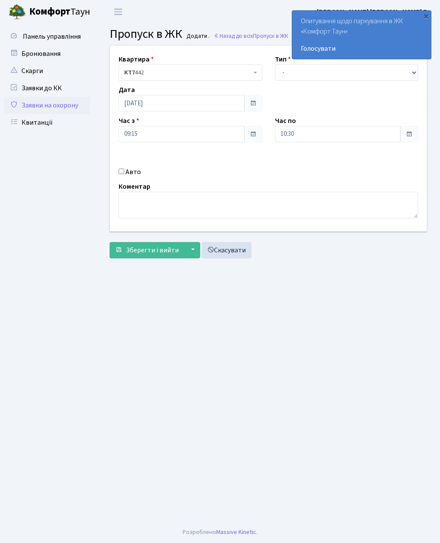
click at [124, 169] on input "Авто" at bounding box center [122, 172] width 6 height 6
checkbox input "true"
click at [326, 161] on input "Ка57" at bounding box center [347, 164] width 144 height 16
type input "Ка5718мк"
click at [285, 73] on select "- Доставка Таксі Гості Сервіс" at bounding box center [347, 72] width 144 height 16
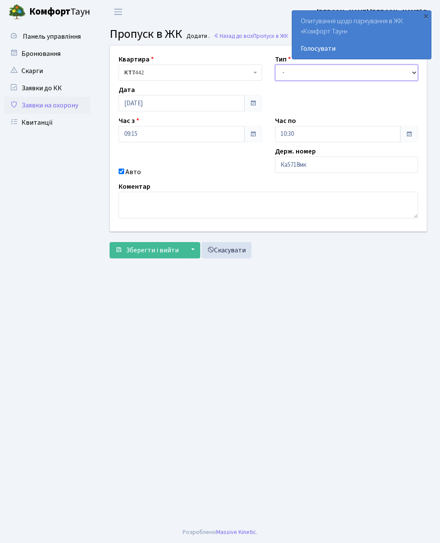
select select "3"
click at [288, 131] on input "10:30" at bounding box center [338, 134] width 126 height 16
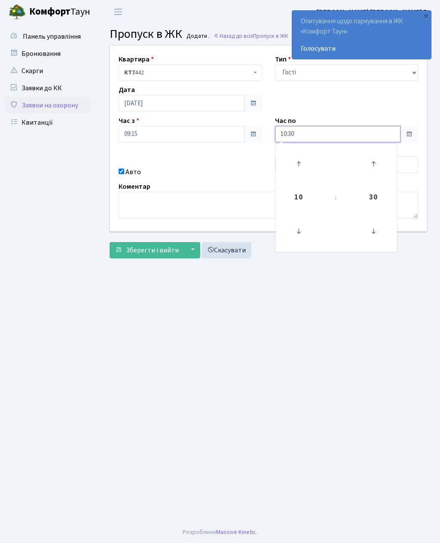
click at [294, 163] on icon at bounding box center [298, 163] width 23 height 23
click at [294, 162] on icon at bounding box center [298, 163] width 23 height 23
click at [300, 169] on icon at bounding box center [298, 163] width 23 height 23
click at [298, 160] on icon at bounding box center [298, 163] width 23 height 23
click at [300, 163] on icon at bounding box center [298, 163] width 23 height 23
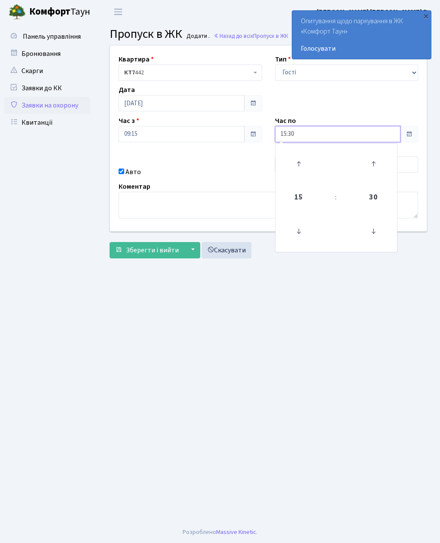
click at [295, 164] on icon at bounding box center [298, 163] width 23 height 23
click at [297, 162] on icon at bounding box center [298, 163] width 23 height 23
click at [298, 161] on icon at bounding box center [298, 163] width 23 height 23
click at [296, 163] on icon at bounding box center [298, 163] width 23 height 23
type input "19:30"
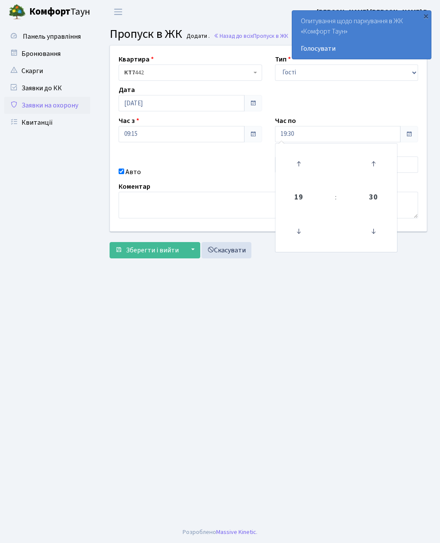
click at [142, 257] on button "Зберегти і вийти" at bounding box center [147, 250] width 75 height 16
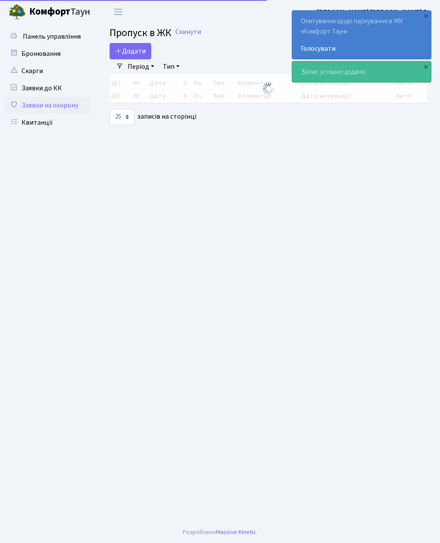
select select "25"
